Goal: Find contact information: Find contact information

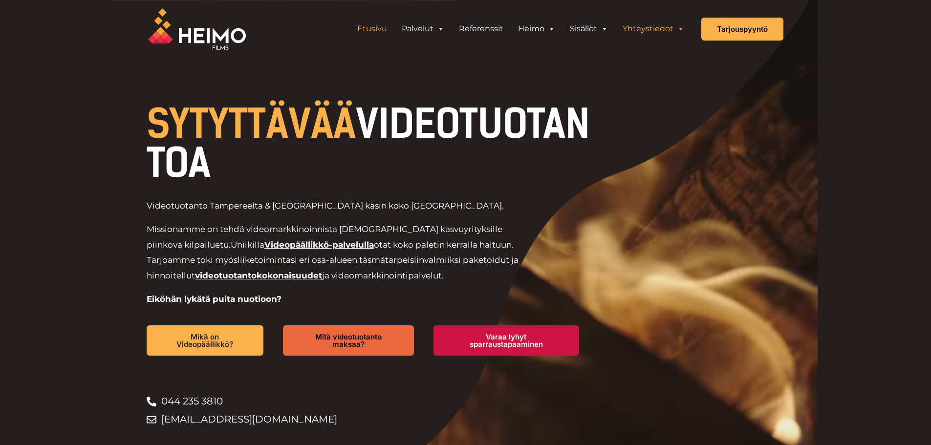
click at [652, 31] on link "Yhteystiedot" at bounding box center [653, 29] width 76 height 20
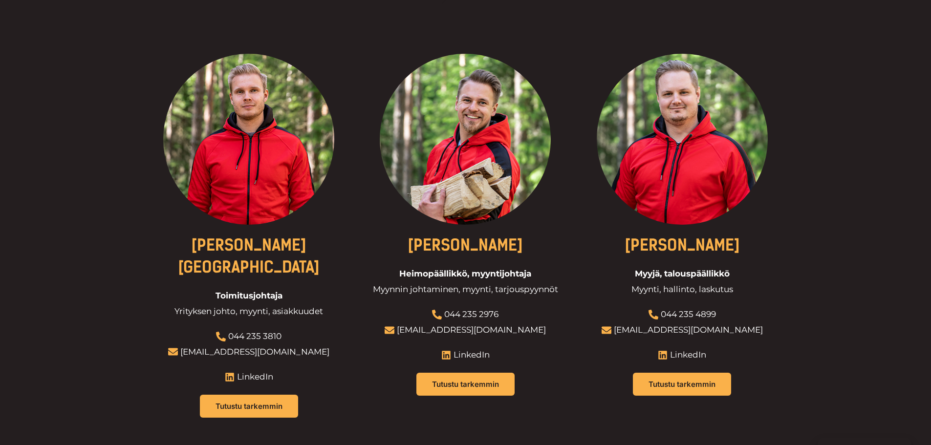
scroll to position [391, 0]
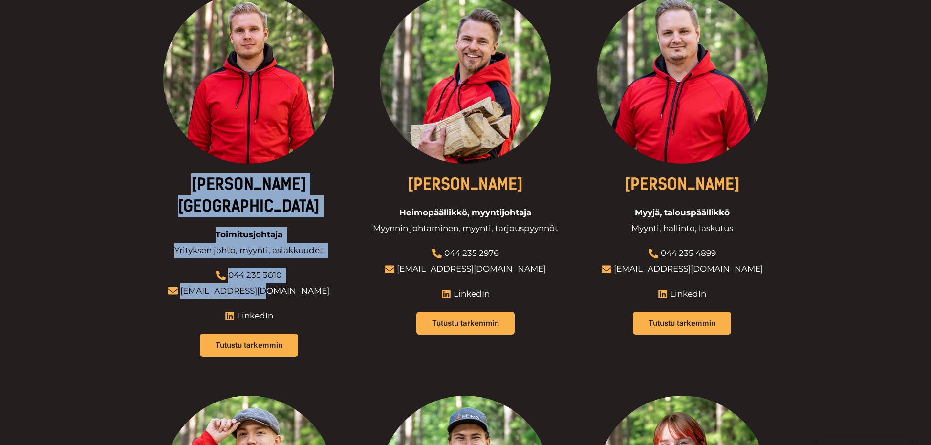
drag, startPoint x: 293, startPoint y: 253, endPoint x: 301, endPoint y: 260, distance: 10.1
click at [301, 260] on div at bounding box center [249, 181] width 202 height 376
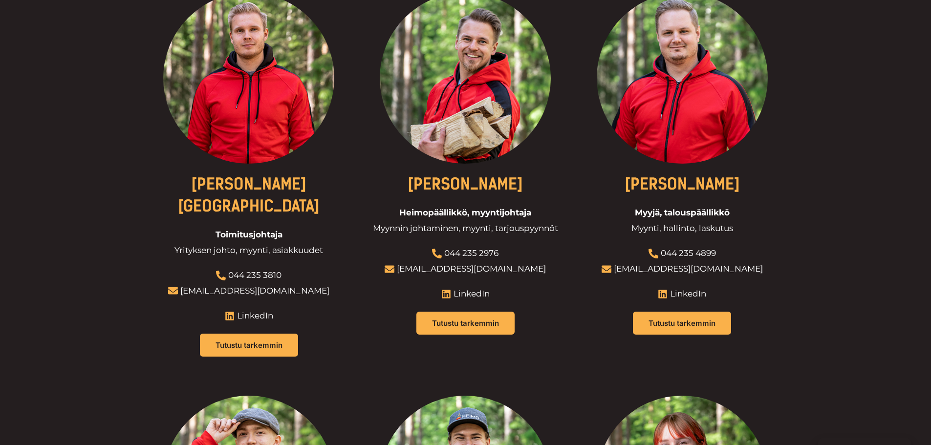
click at [305, 260] on div at bounding box center [249, 181] width 202 height 376
drag, startPoint x: 296, startPoint y: 251, endPoint x: 310, endPoint y: 256, distance: 14.4
click at [310, 256] on div at bounding box center [249, 181] width 202 height 376
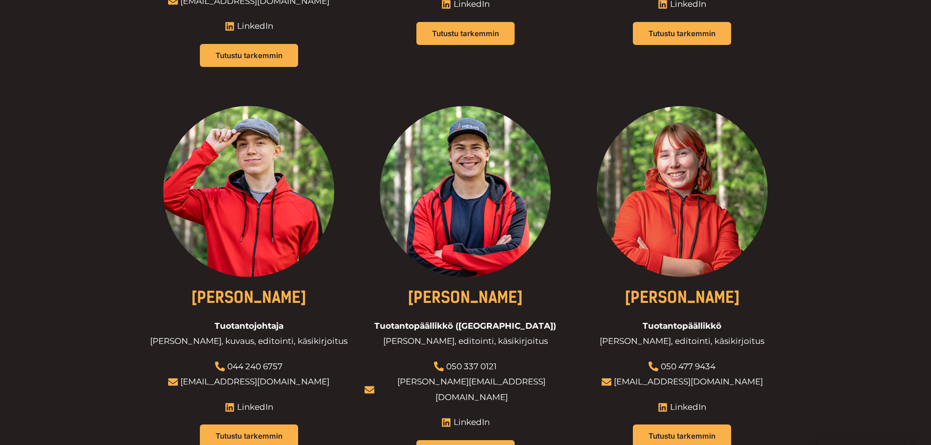
scroll to position [684, 0]
